Goal: Task Accomplishment & Management: Manage account settings

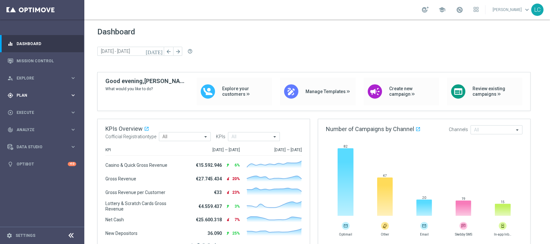
click at [27, 97] on div "gps_fixed Plan" at bounding box center [38, 95] width 63 height 6
click at [33, 107] on link "Target Groups" at bounding box center [42, 108] width 51 height 5
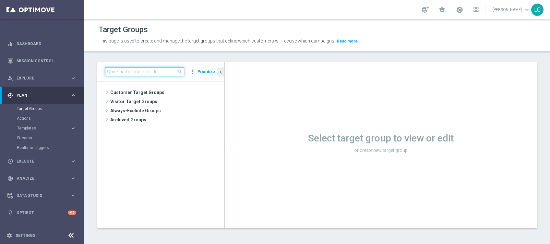
click at [145, 71] on input at bounding box center [144, 71] width 79 height 9
paste input "Active BETTING TOTALI saldo GGR > 0 L3M TOP"
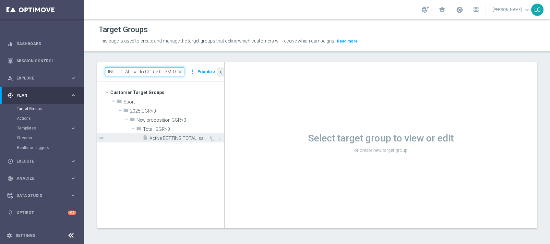
type input "Active BETTING TOTALI saldo GGR > 0 L3M TOP"
click at [169, 136] on span "Active BETTING TOTALI saldo GGR > 0 L3M TOP" at bounding box center [179, 138] width 60 height 6
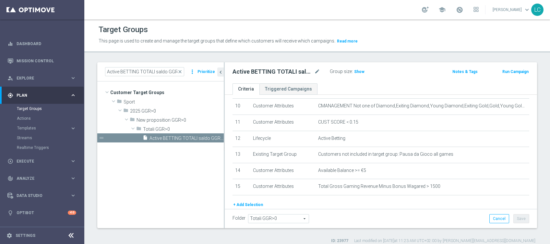
scroll to position [164, 0]
click at [357, 73] on span "Show" at bounding box center [359, 71] width 10 height 5
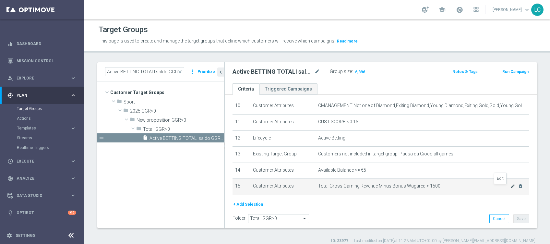
click at [510, 187] on icon "mode_edit" at bounding box center [512, 185] width 5 height 5
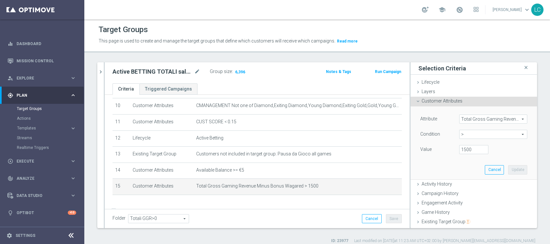
click at [459, 133] on span ">" at bounding box center [492, 134] width 67 height 8
click at [462, 145] on span "<" at bounding box center [493, 143] width 62 height 5
type input "<"
click at [460, 148] on input "number" at bounding box center [473, 149] width 29 height 9
type input "1500"
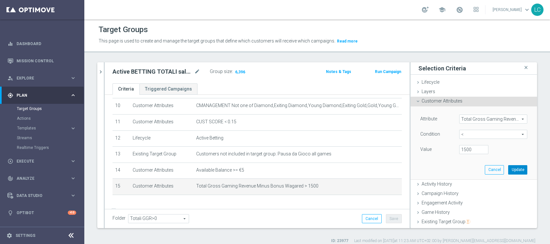
click at [510, 166] on button "Update" at bounding box center [517, 169] width 19 height 9
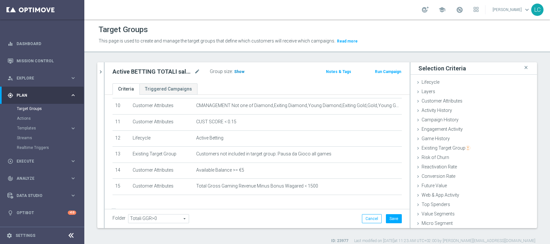
click at [237, 73] on span "Show" at bounding box center [239, 71] width 10 height 5
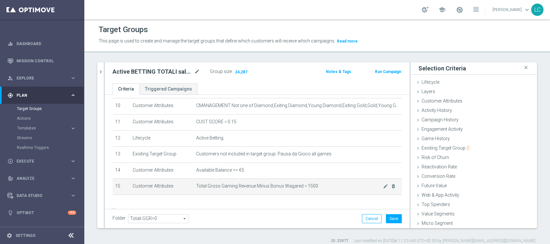
scroll to position [5, 0]
